Goal: Information Seeking & Learning: Learn about a topic

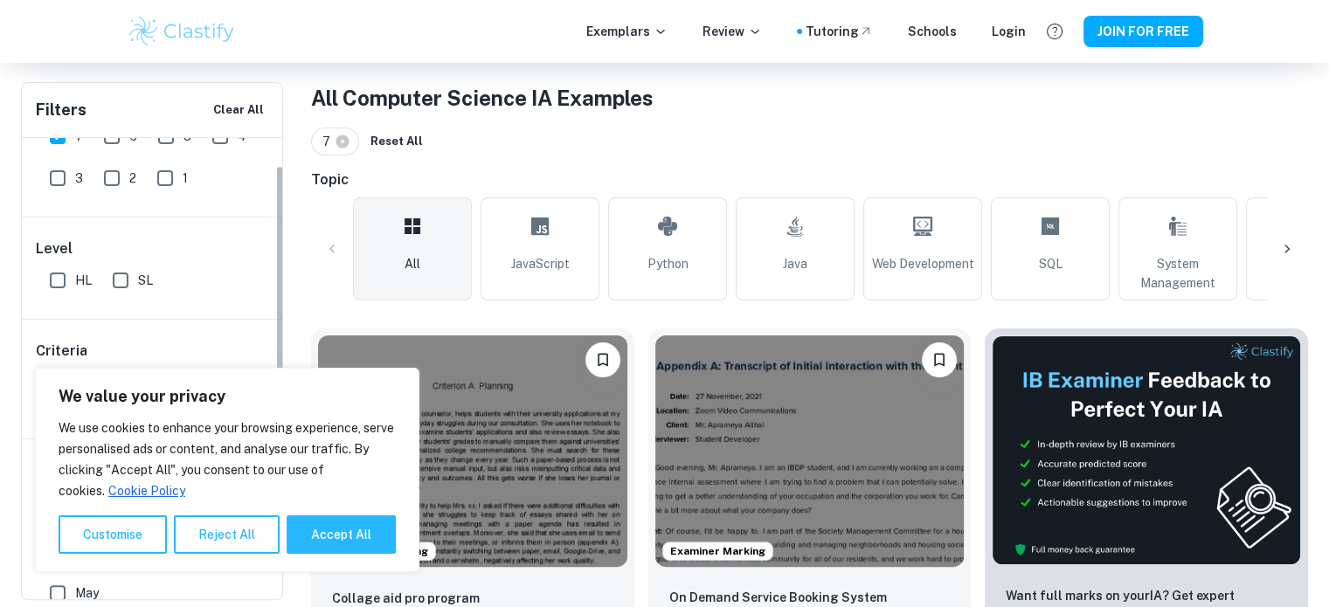
scroll to position [112, 0]
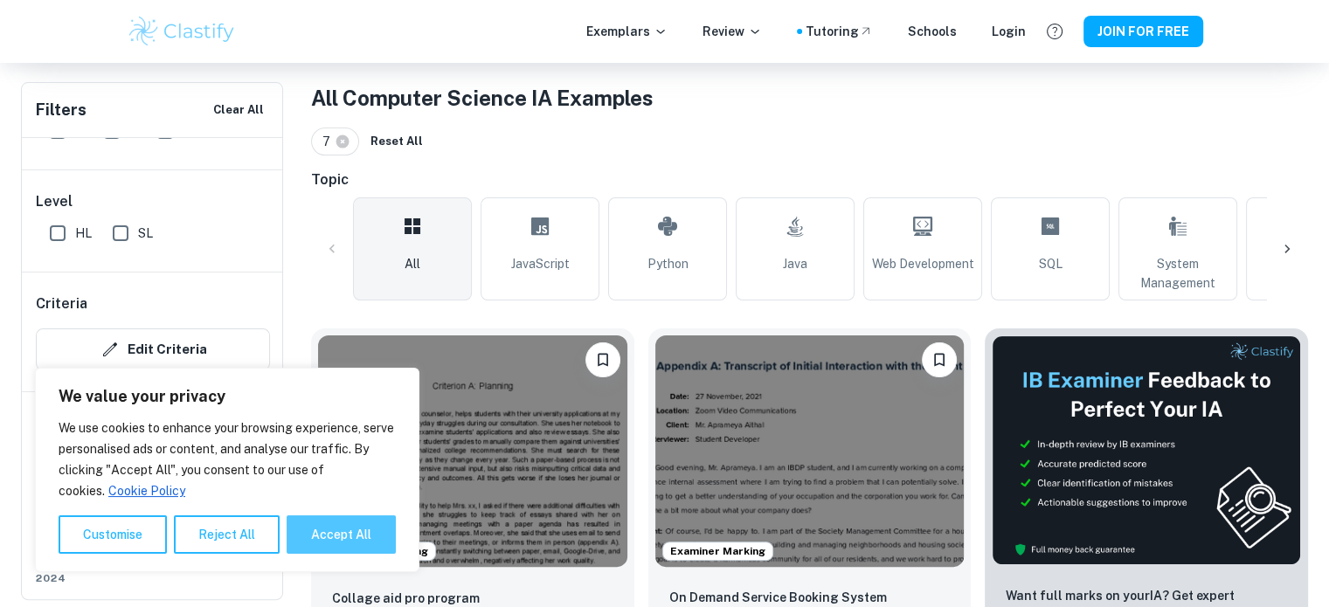
click at [384, 526] on button "Accept All" at bounding box center [341, 534] width 109 height 38
checkbox input "true"
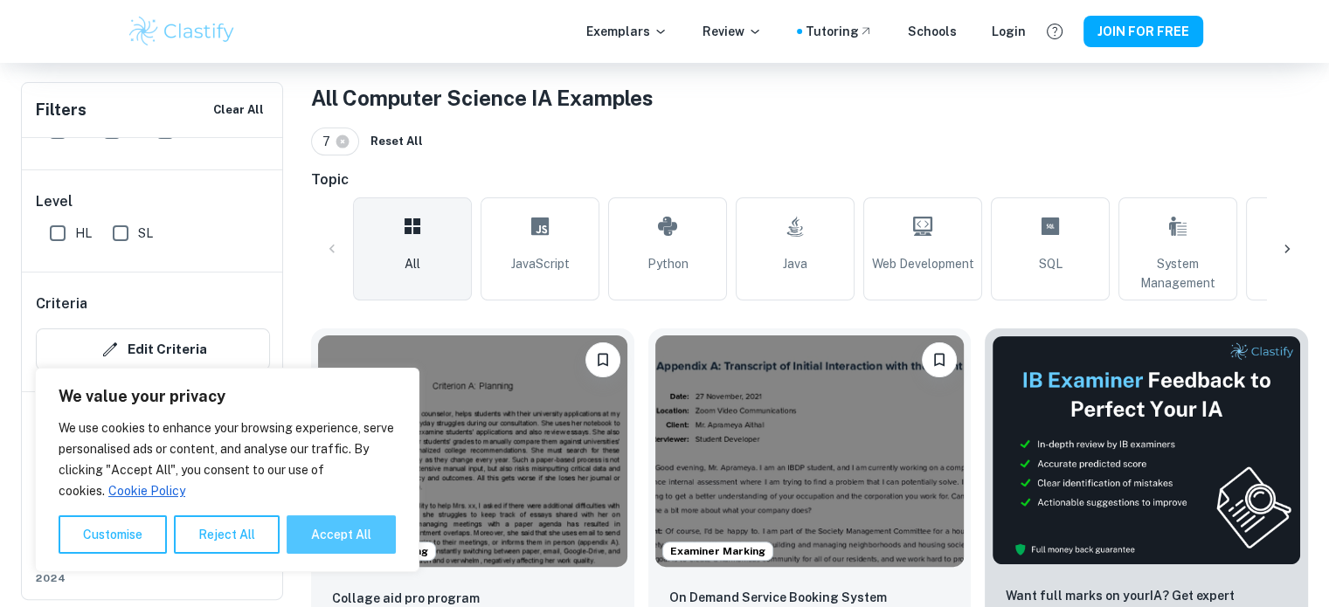
checkbox input "true"
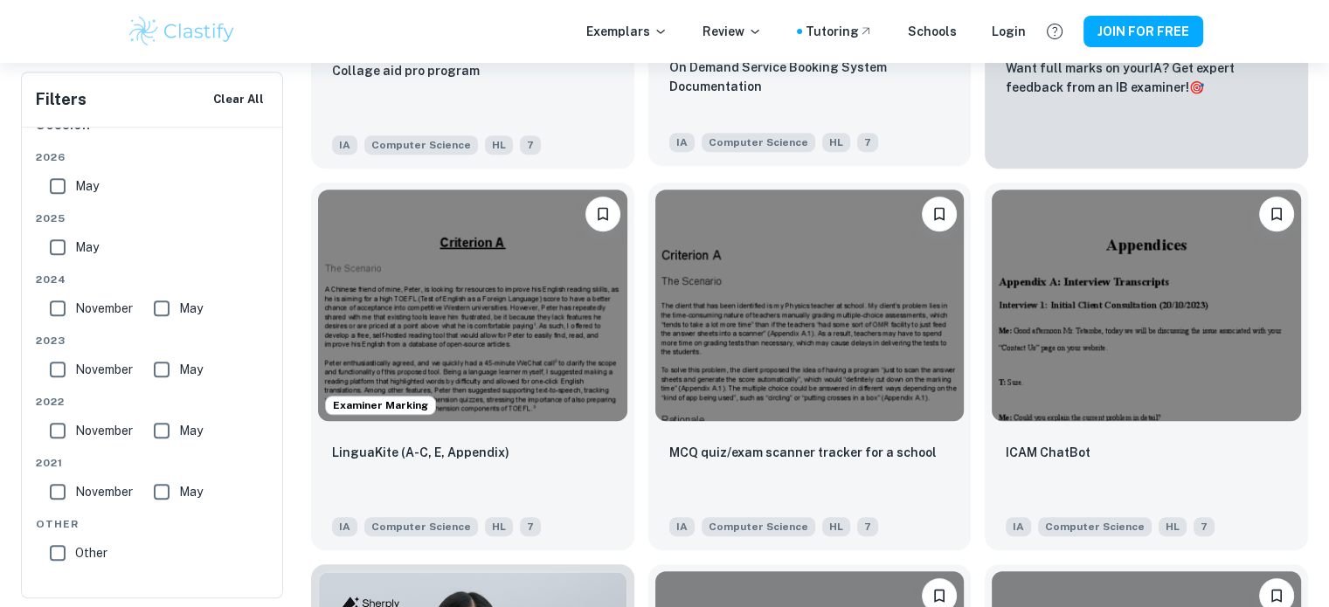
scroll to position [861, 0]
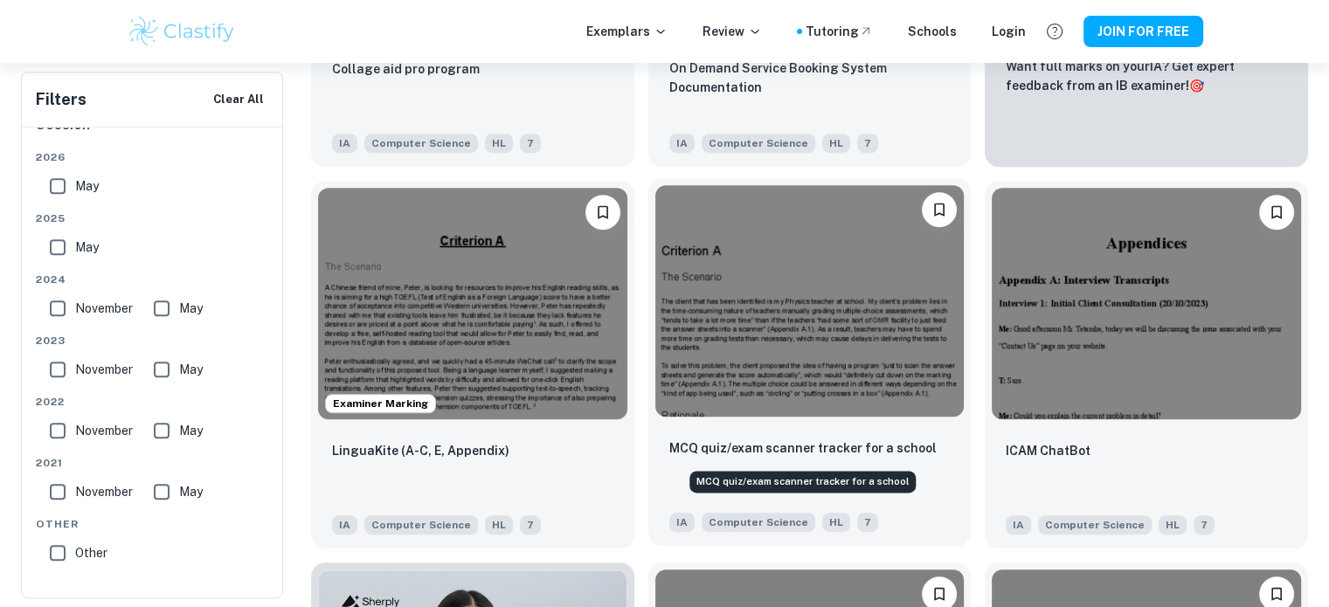
drag, startPoint x: 812, startPoint y: 451, endPoint x: 716, endPoint y: 453, distance: 96.1
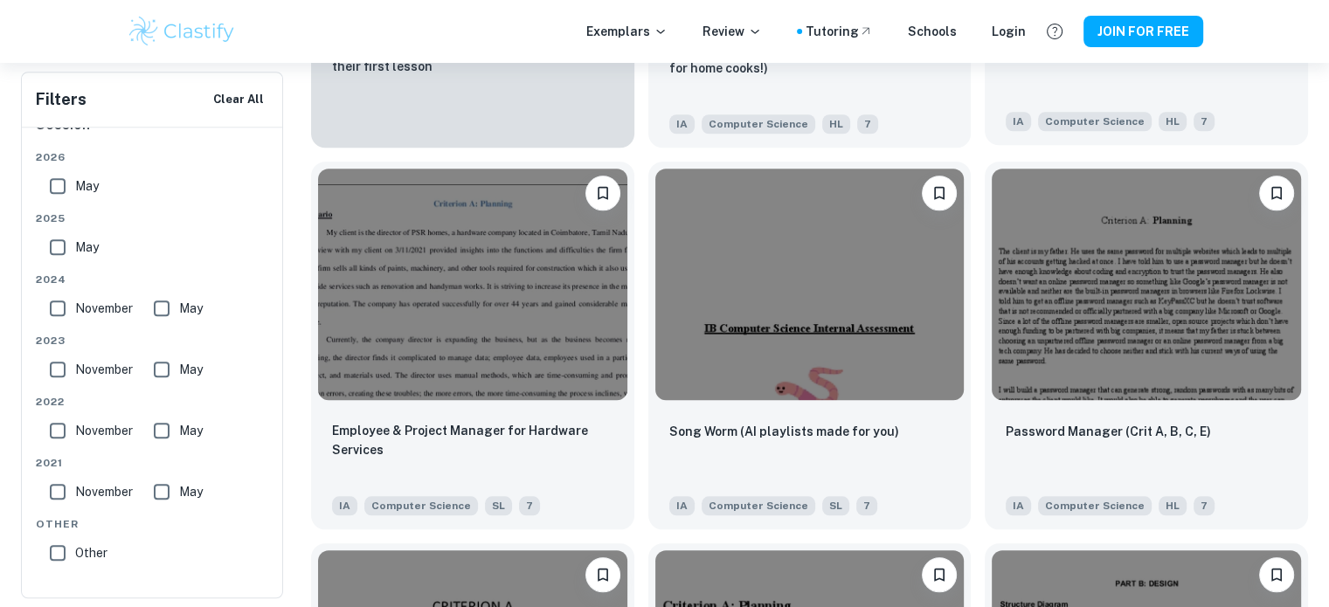
scroll to position [2044, 0]
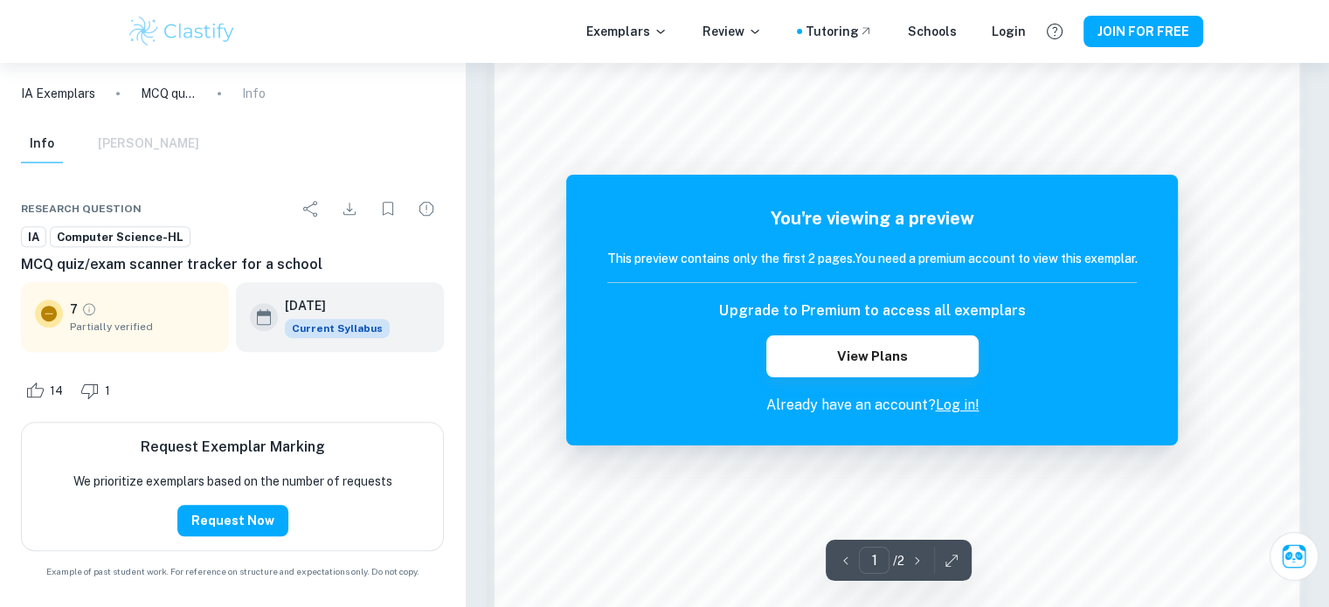
scroll to position [1117, 0]
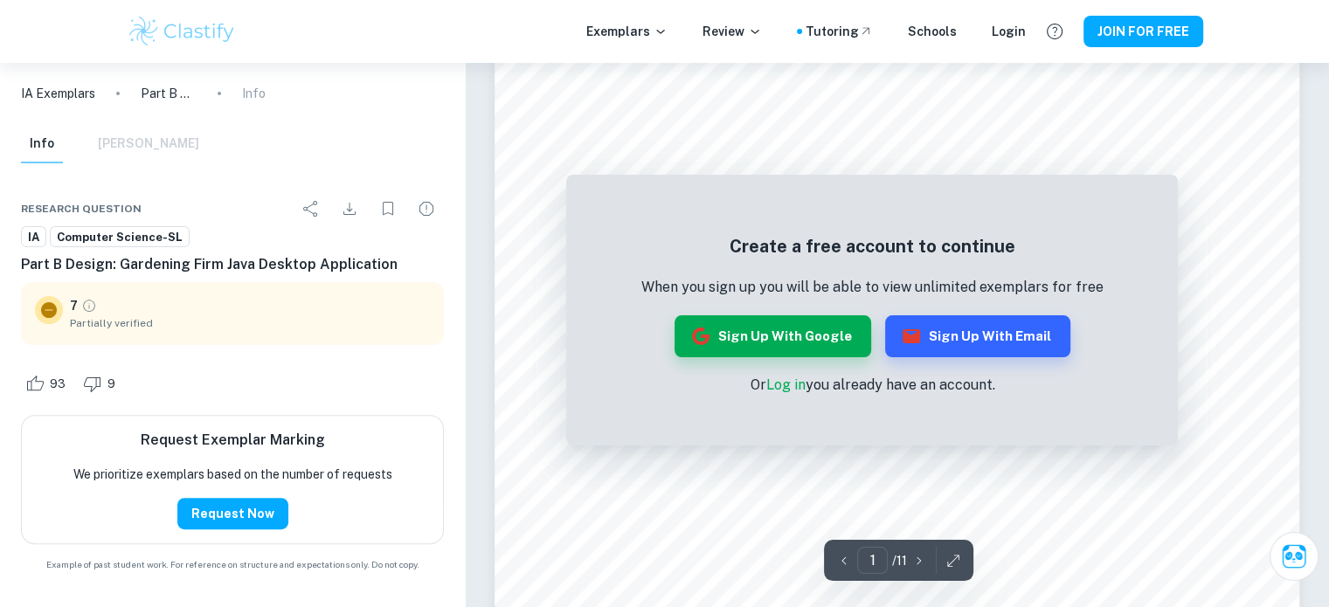
scroll to position [514, 0]
click at [796, 377] on link "Log in" at bounding box center [784, 385] width 39 height 17
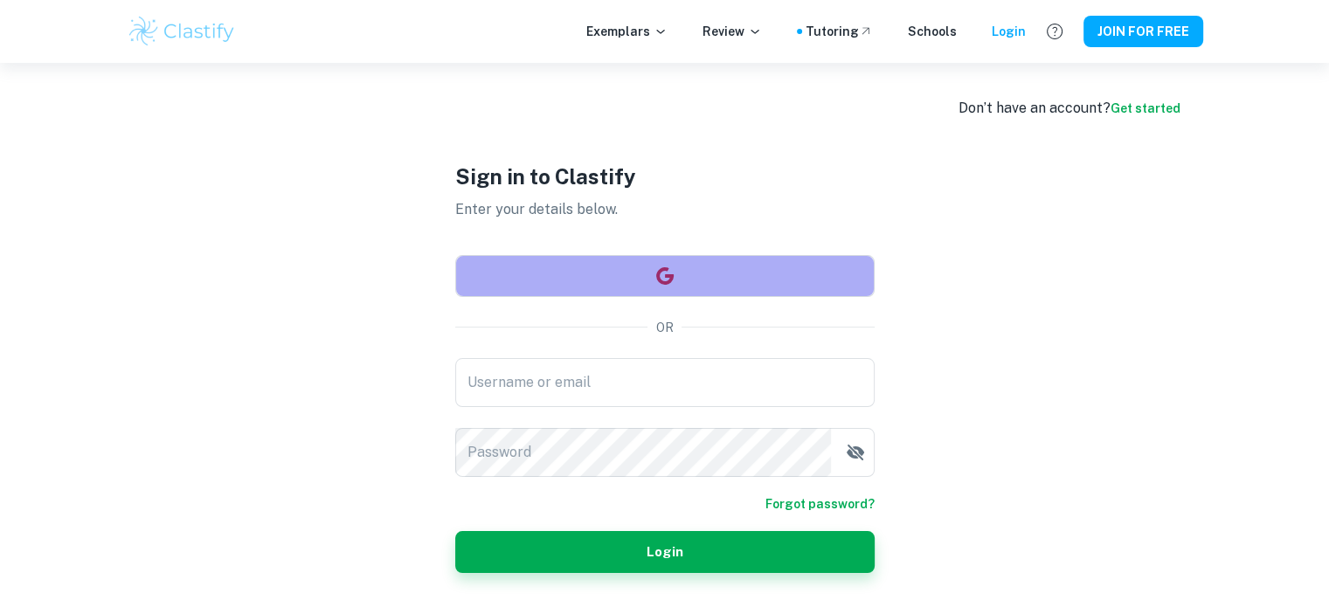
click at [722, 285] on button "button" at bounding box center [664, 276] width 419 height 42
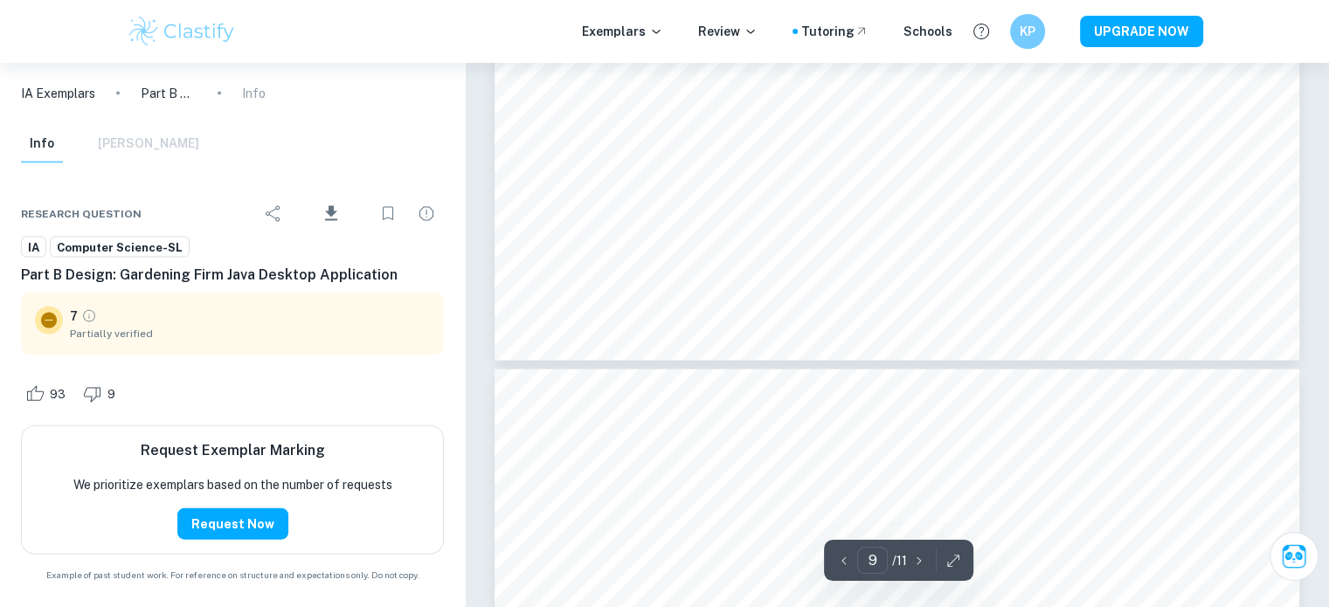
scroll to position [10436, 0]
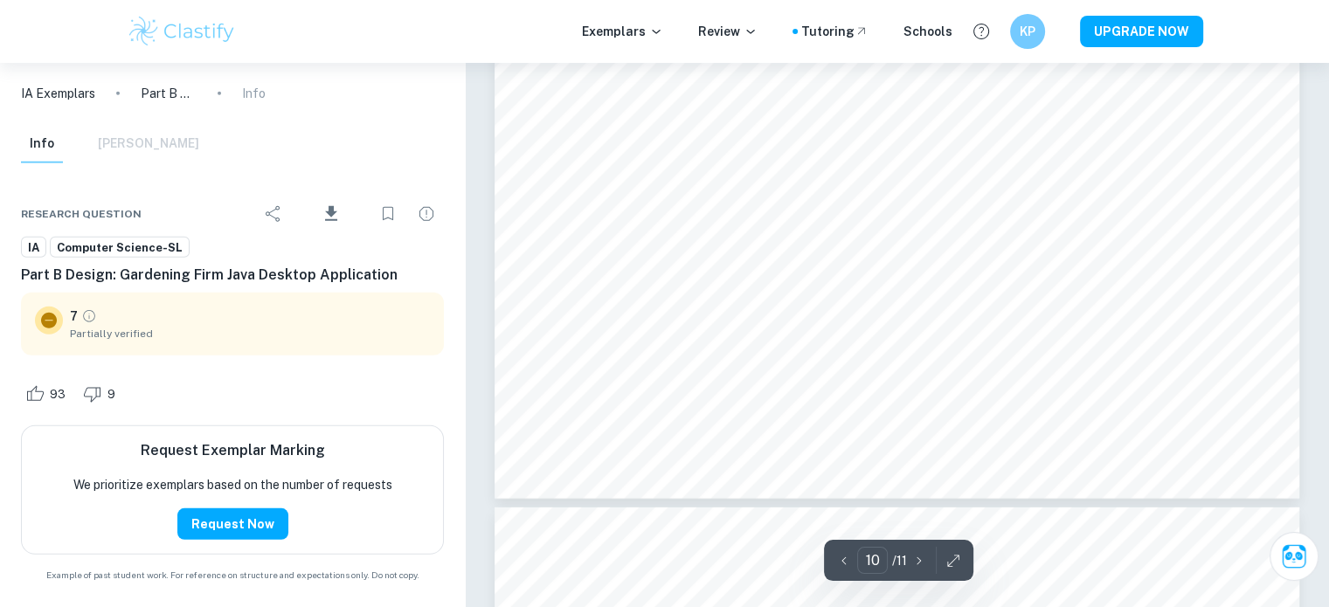
type input "11"
